Goal: Task Accomplishment & Management: Manage account settings

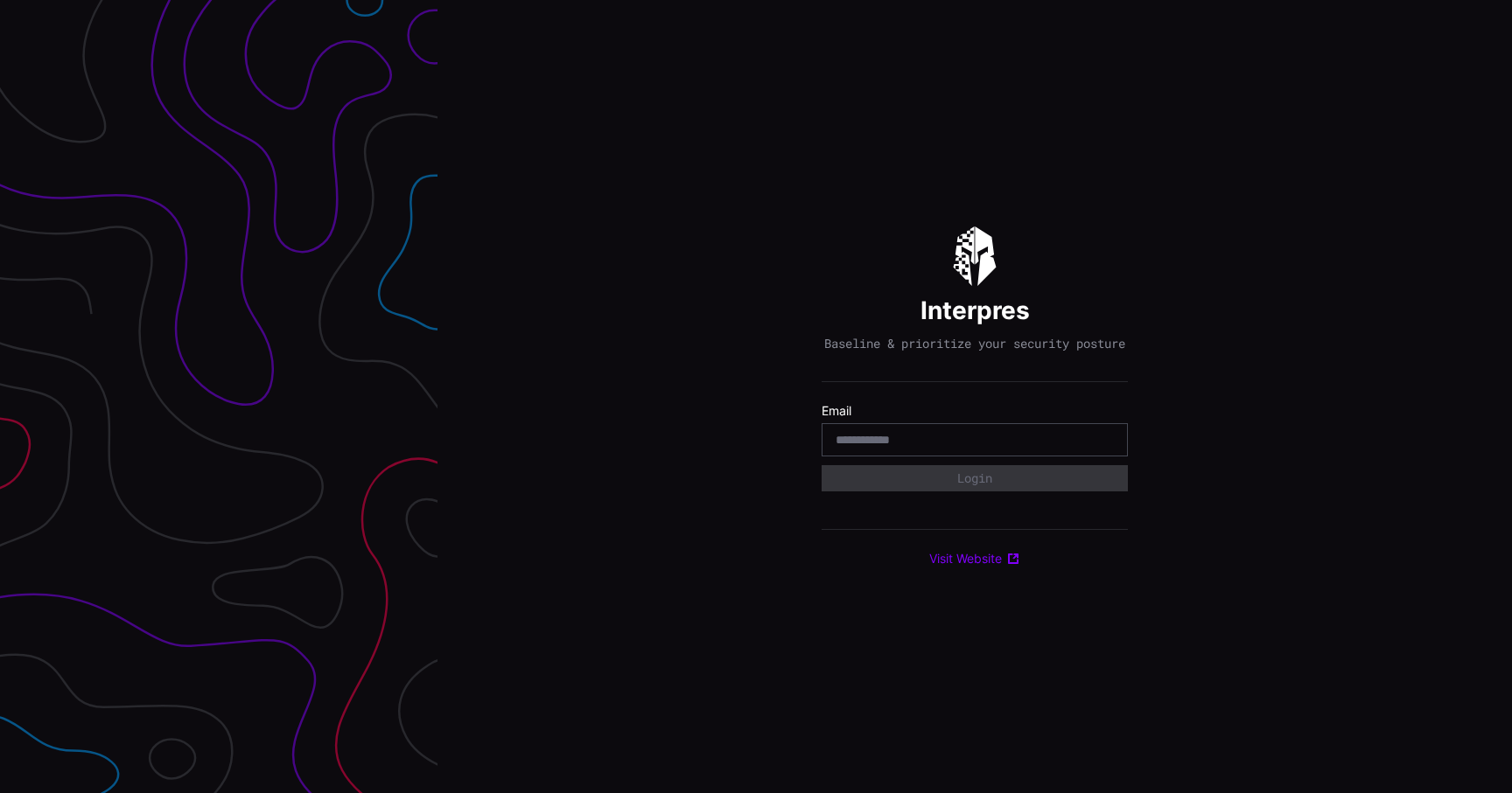
type input "**********"
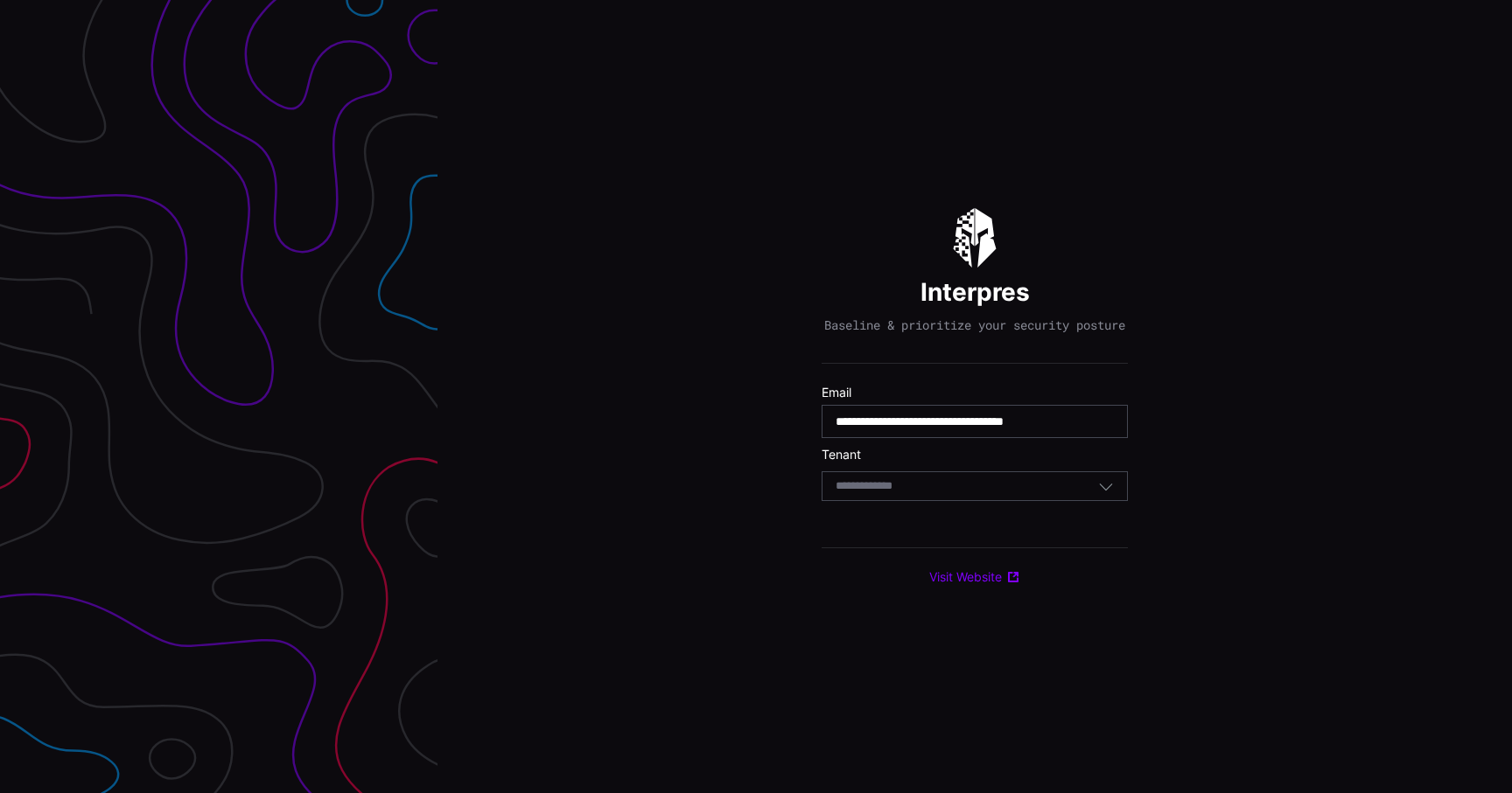
click at [962, 487] on div "Select Tenant" at bounding box center [967, 486] width 263 height 15
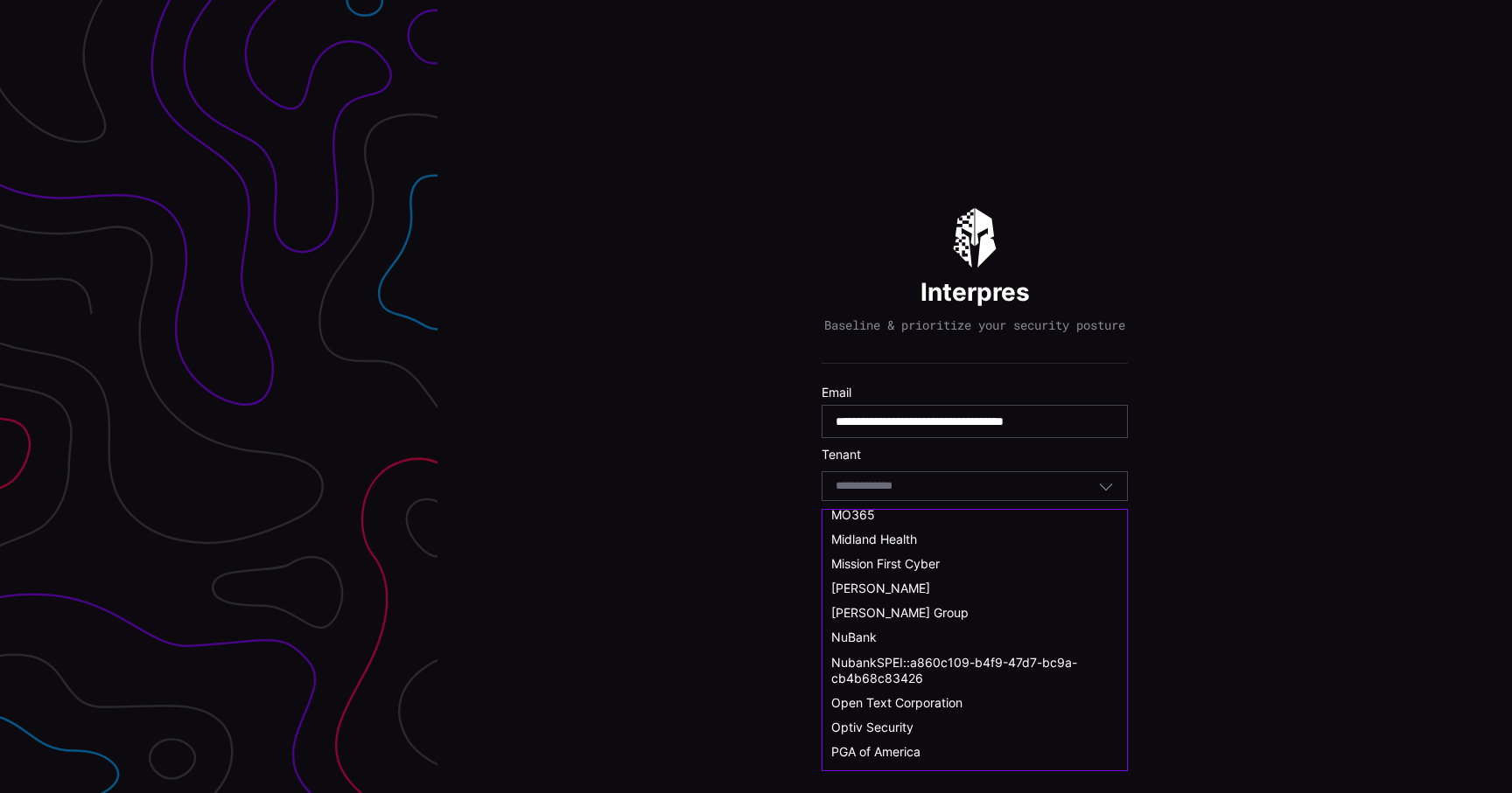
scroll to position [640, 0]
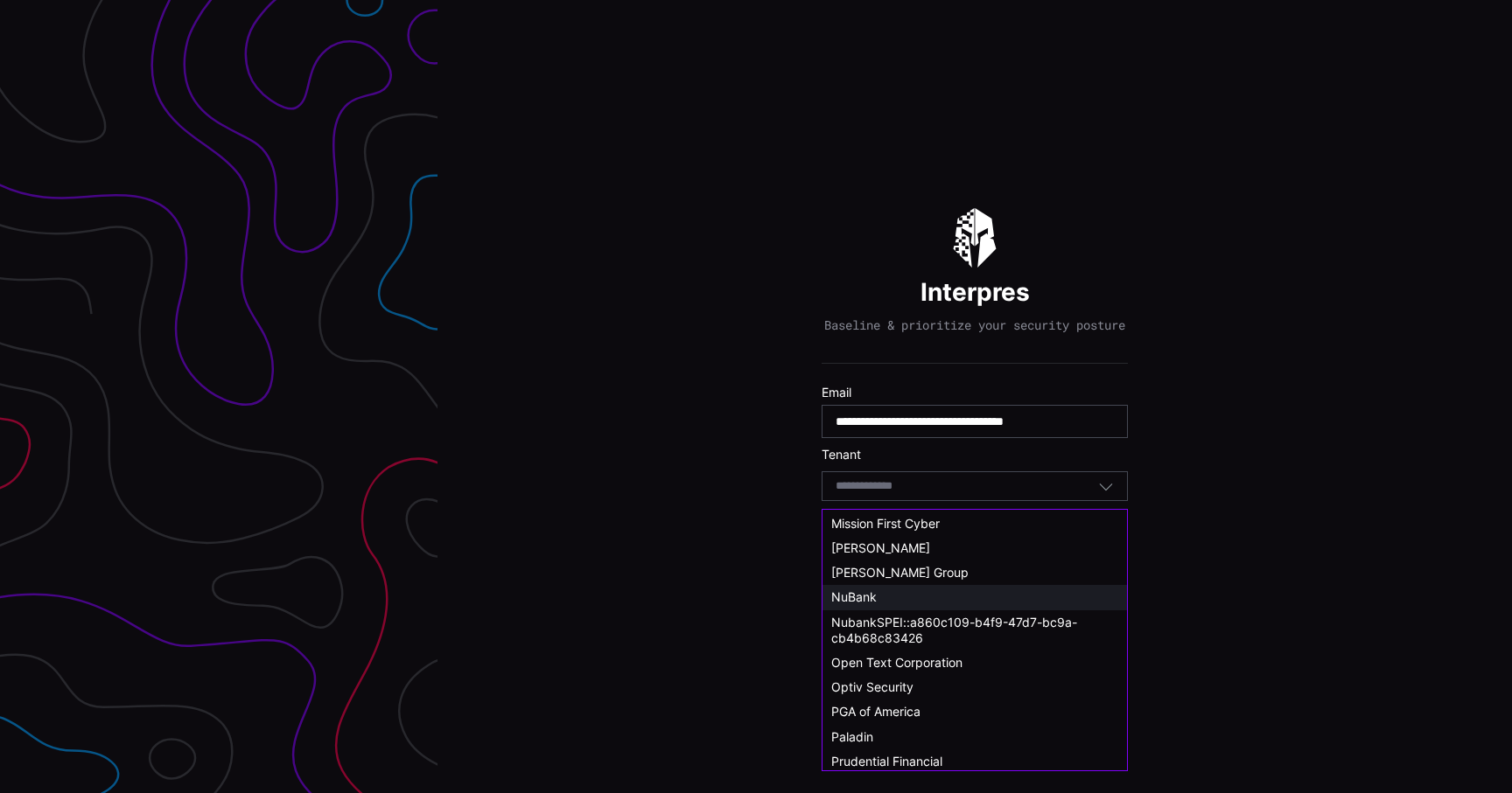
click at [890, 601] on div "NuBank" at bounding box center [974, 597] width 287 height 15
